Goal: Information Seeking & Learning: Find specific fact

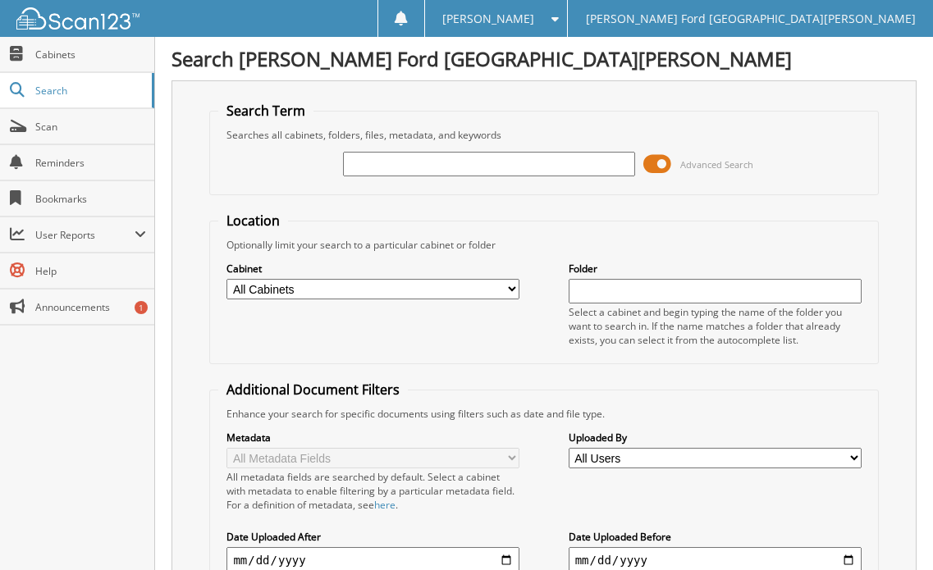
click at [358, 157] on input "text" at bounding box center [489, 164] width 293 height 25
type input "2128867"
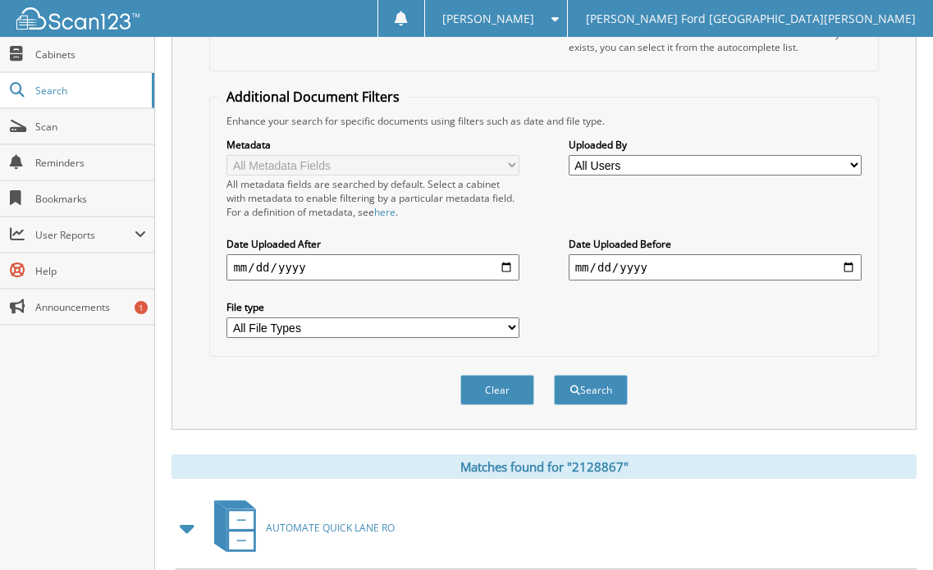
scroll to position [439, 0]
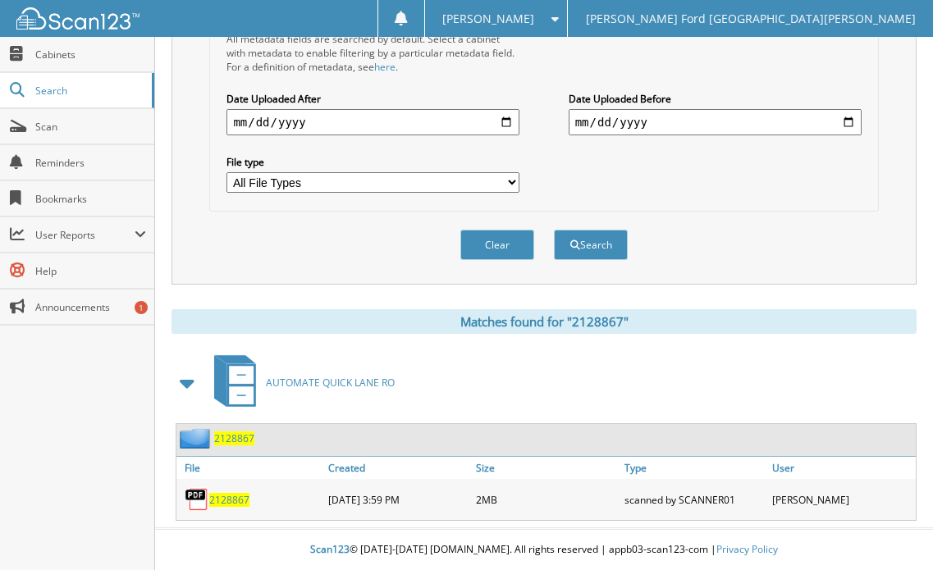
click at [227, 494] on span "2128867" at bounding box center [229, 500] width 40 height 14
